Goal: Obtain resource: Obtain resource

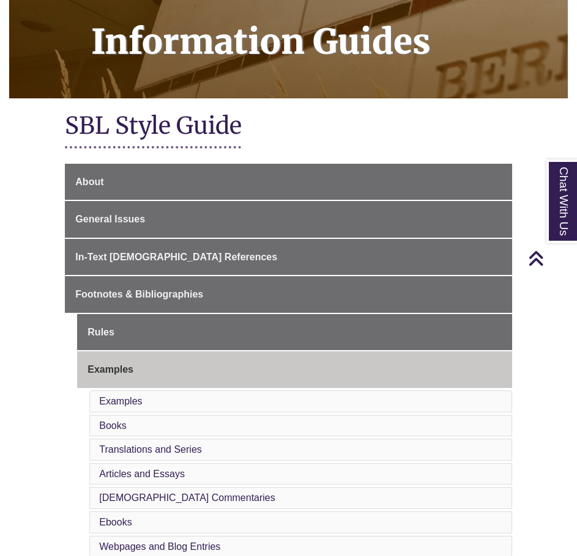
scroll to position [184, 0]
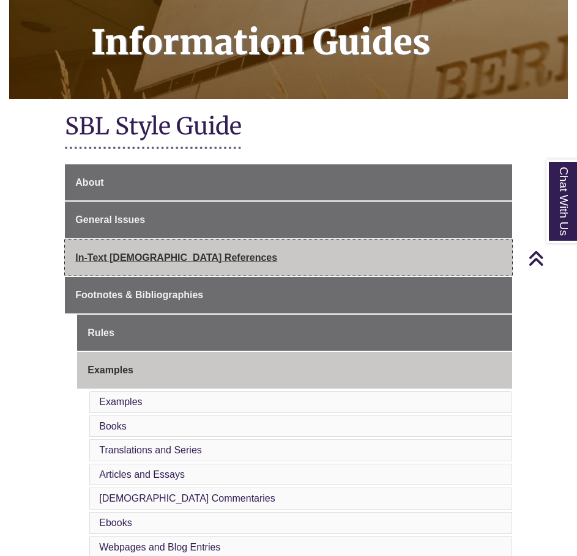
click at [126, 253] on span "In-Text [DEMOGRAPHIC_DATA] References" at bounding box center [176, 258] width 202 height 10
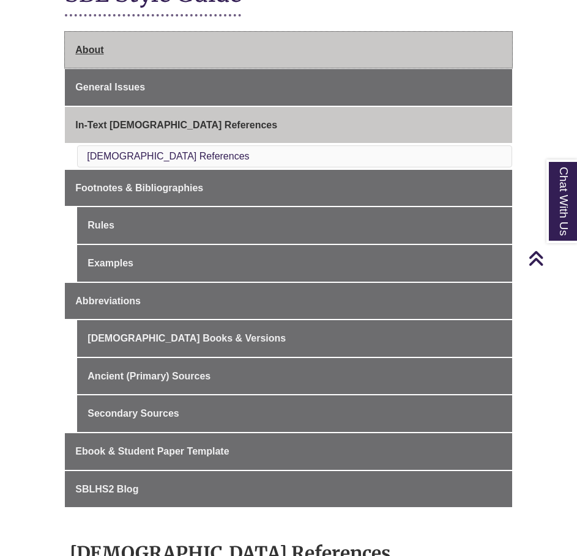
scroll to position [314, 0]
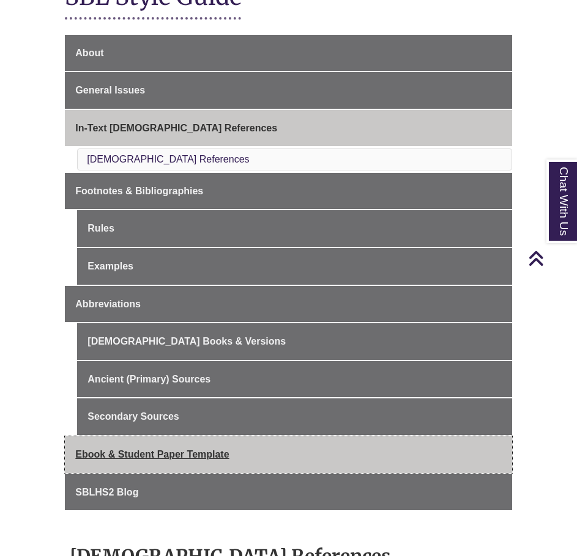
click at [153, 452] on span "Ebook & Student Paper Template" at bounding box center [151, 454] width 153 height 10
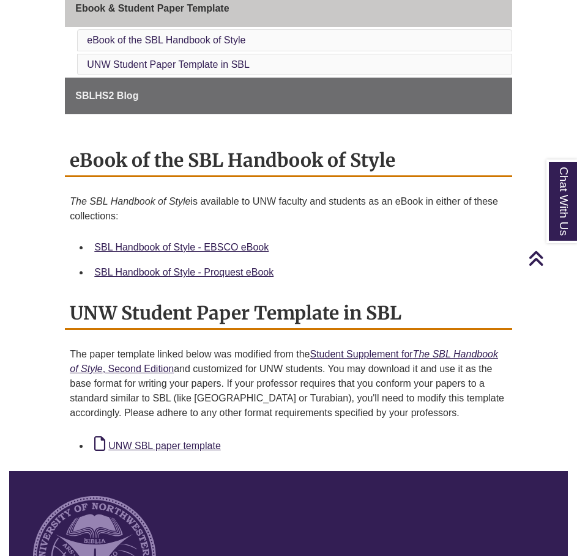
scroll to position [735, 0]
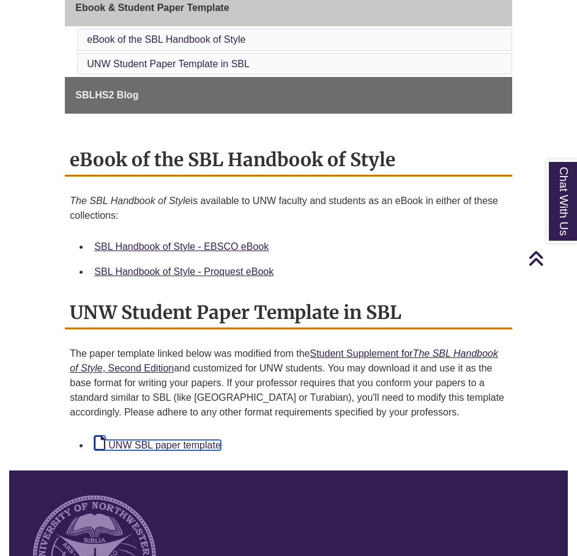
click at [156, 447] on link "UNW SBL paper template" at bounding box center [157, 445] width 126 height 10
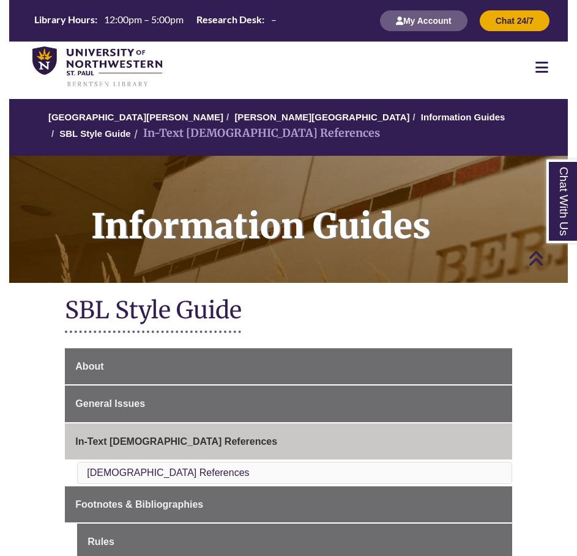
scroll to position [314, 0]
